Goal: Transaction & Acquisition: Book appointment/travel/reservation

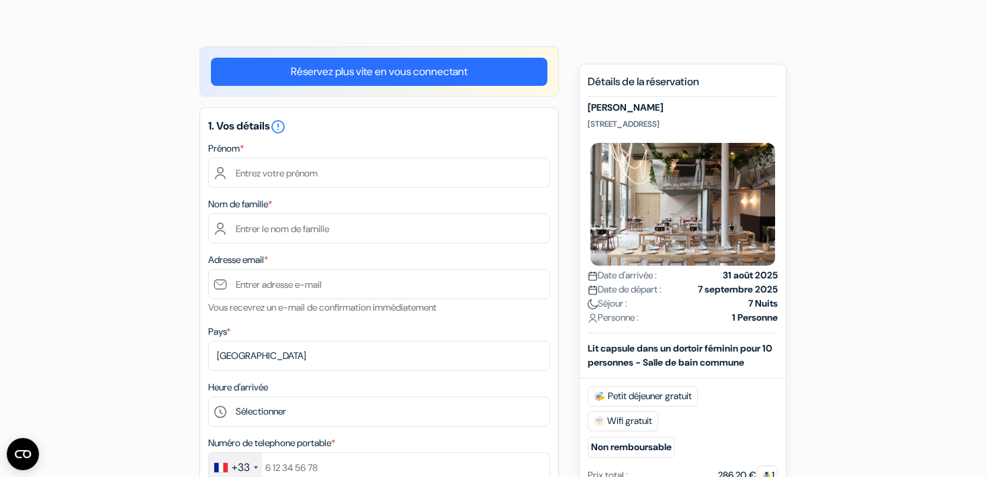
scroll to position [71, 0]
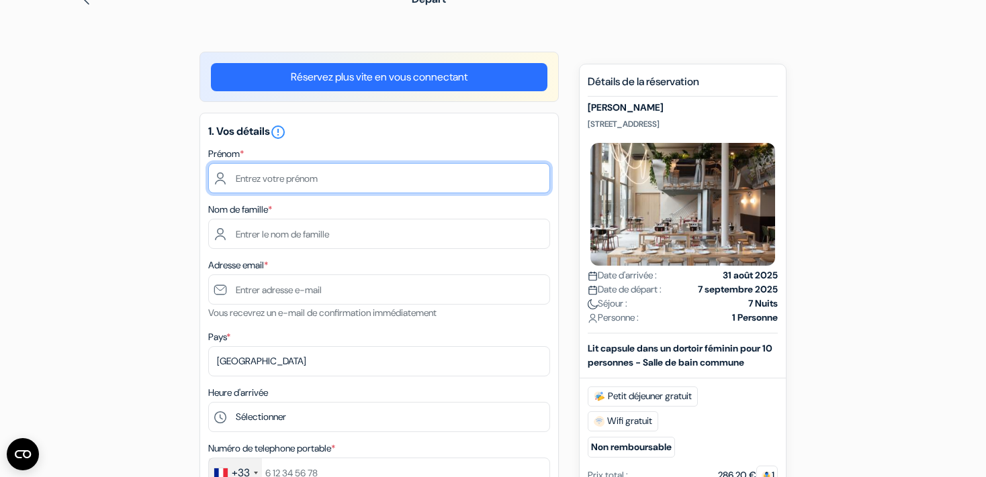
click at [383, 187] on input "text" at bounding box center [379, 178] width 342 height 30
type input "Alice"
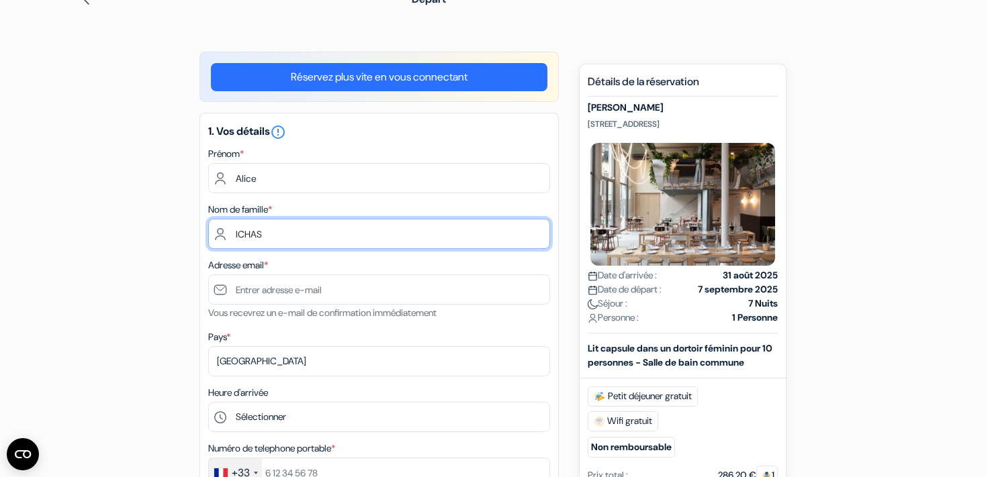
type input "ICHAS"
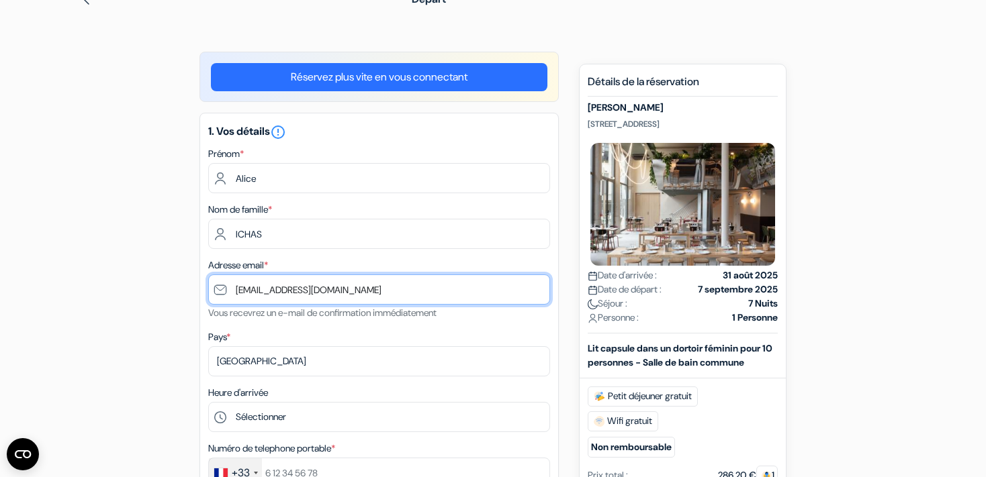
click at [288, 292] on input "ichasalice@mail.com" at bounding box center [379, 290] width 342 height 30
type input "[EMAIL_ADDRESS][DOMAIN_NAME]"
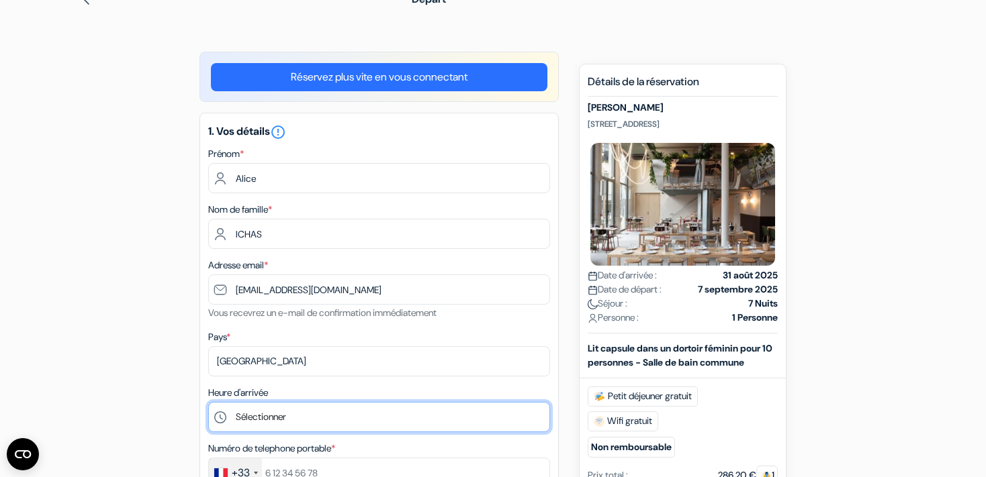
select select "16"
click option "16:00" at bounding box center [0, 0] width 0 height 0
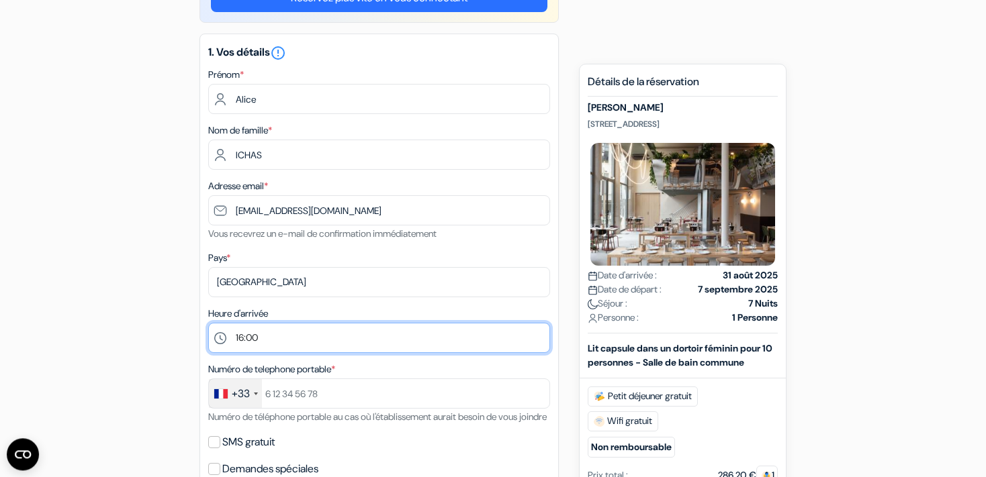
scroll to position [355, 0]
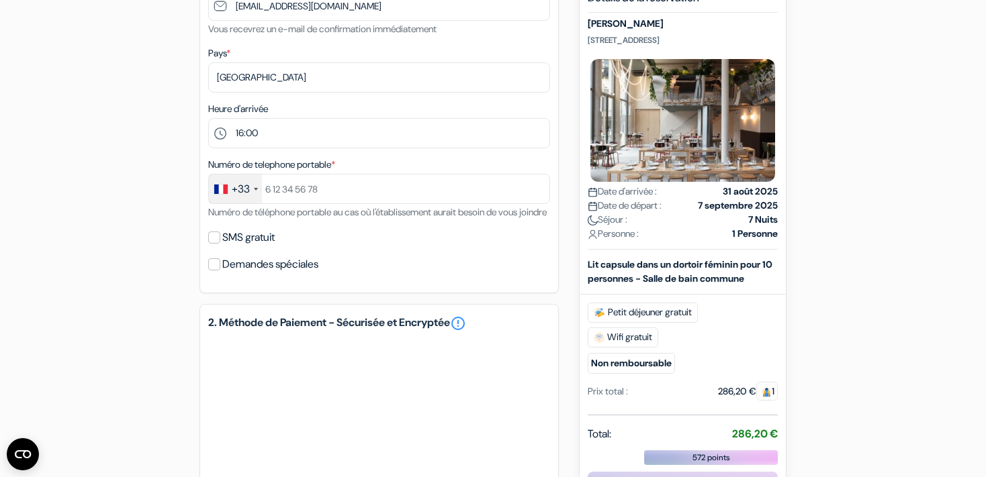
click at [355, 173] on div "Numéro de telephone portable * +33 France +33 United Kingdom +44 Germany (Deuts…" at bounding box center [379, 188] width 342 height 64
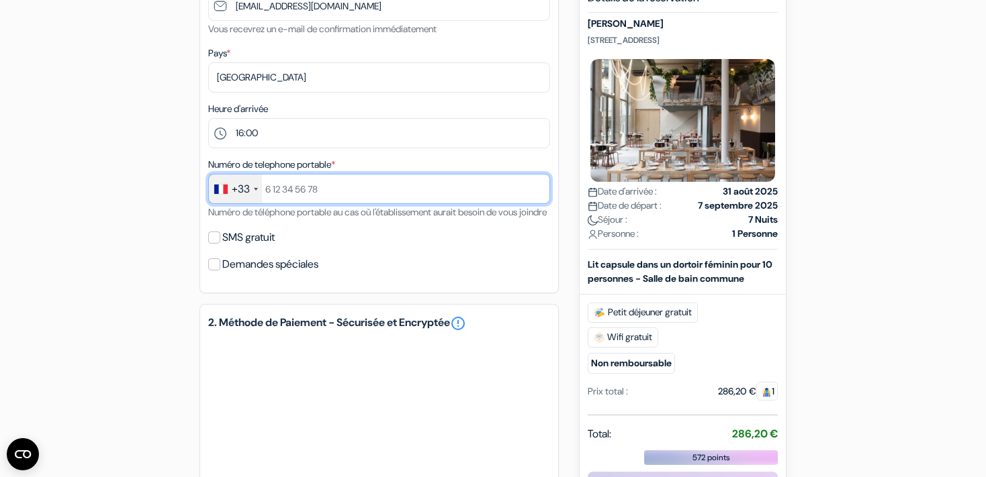
click at [346, 195] on input "text" at bounding box center [379, 189] width 342 height 30
type input "757576847"
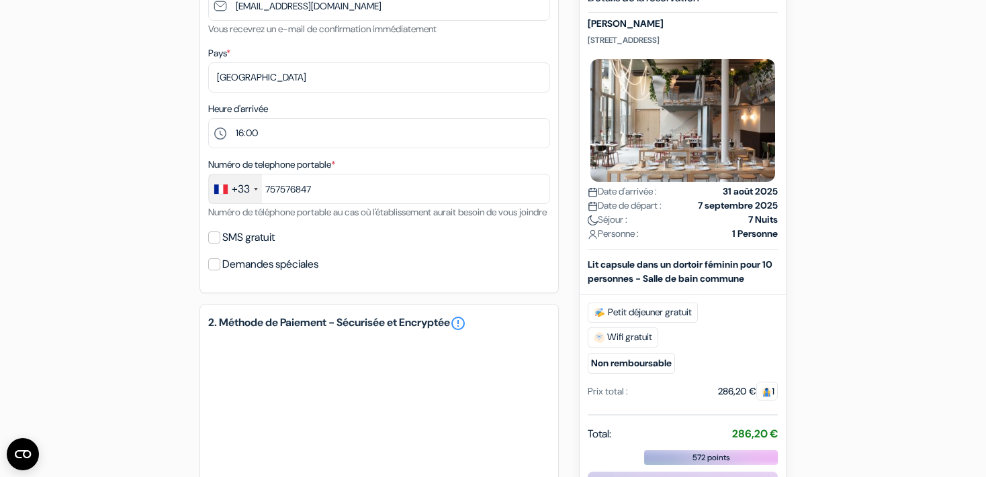
click at [228, 247] on label "SMS gratuit" at bounding box center [248, 237] width 52 height 19
click at [220, 244] on input "SMS gratuit" at bounding box center [214, 238] width 12 height 12
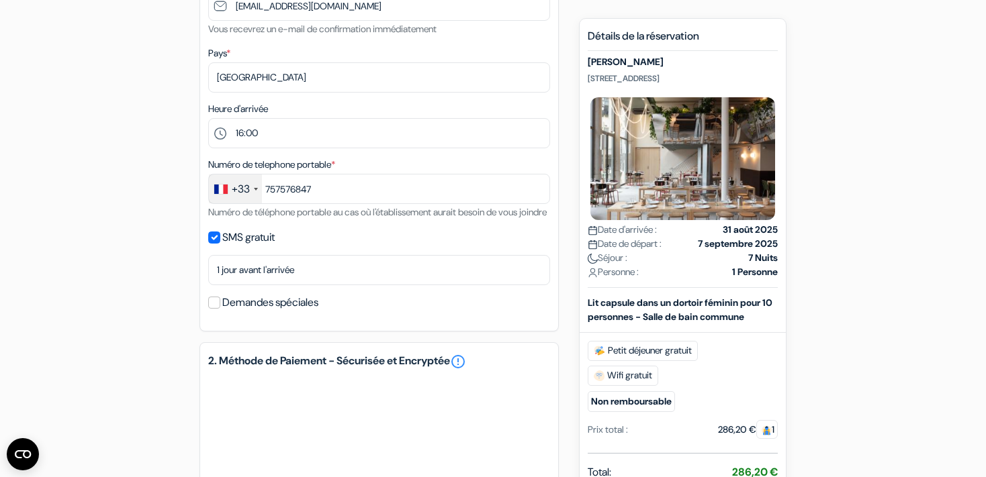
click at [232, 247] on label "SMS gratuit" at bounding box center [248, 237] width 52 height 19
click at [220, 244] on input "SMS gratuit" at bounding box center [214, 238] width 12 height 12
checkbox input "false"
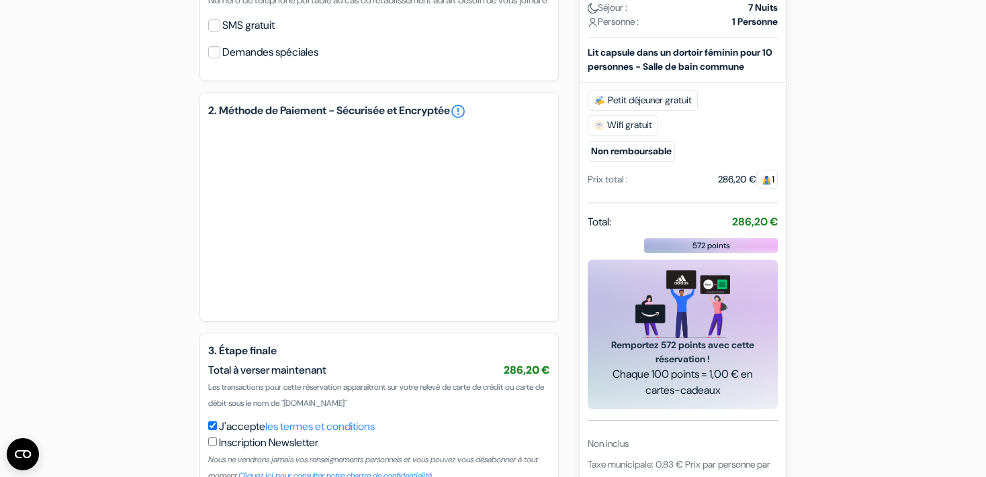
scroll to position [661, 0]
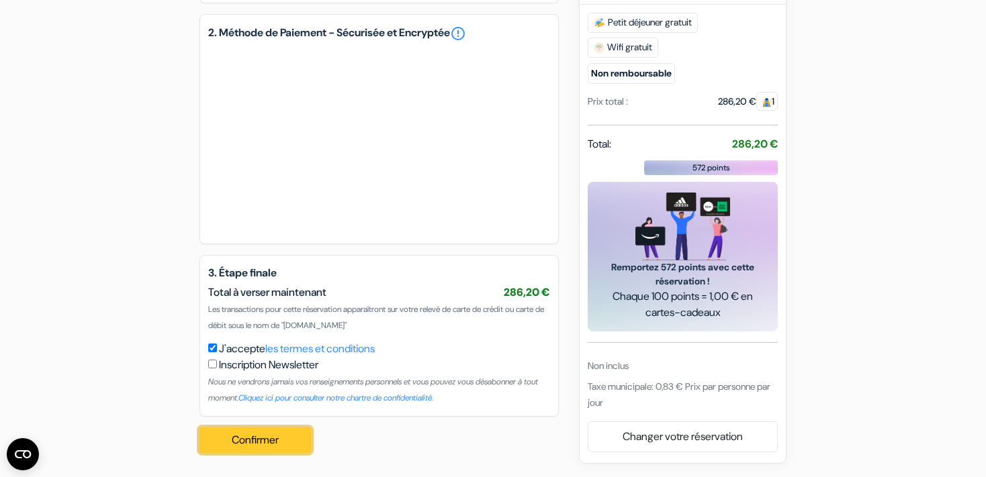
click at [271, 443] on button "Confirmer Loading..." at bounding box center [254, 441] width 111 height 26
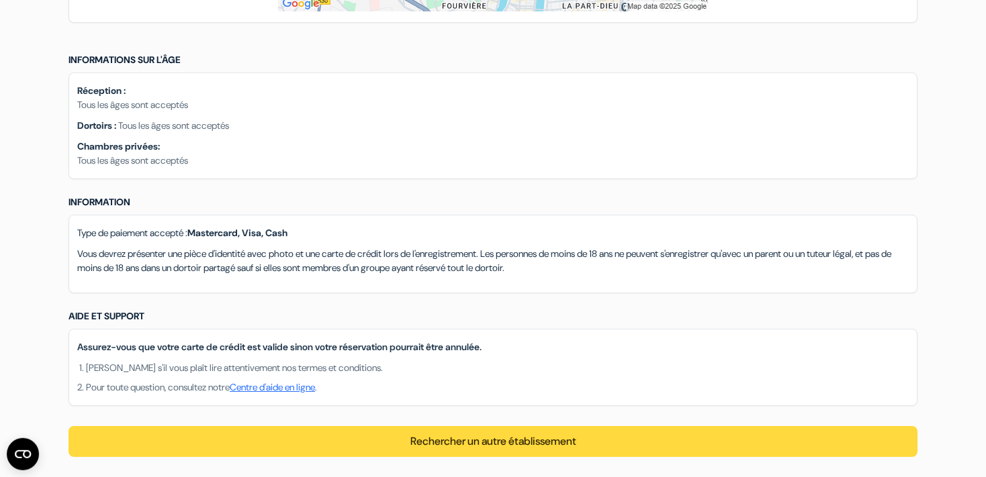
scroll to position [1205, 0]
